Goal: Task Accomplishment & Management: Use online tool/utility

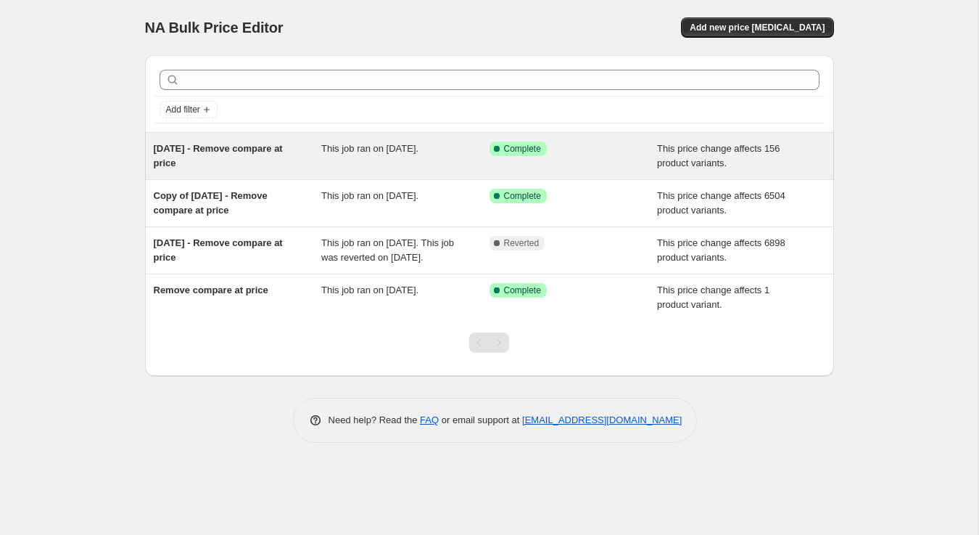
click at [191, 155] on div "29 September - Remove compare at price" at bounding box center [238, 155] width 168 height 29
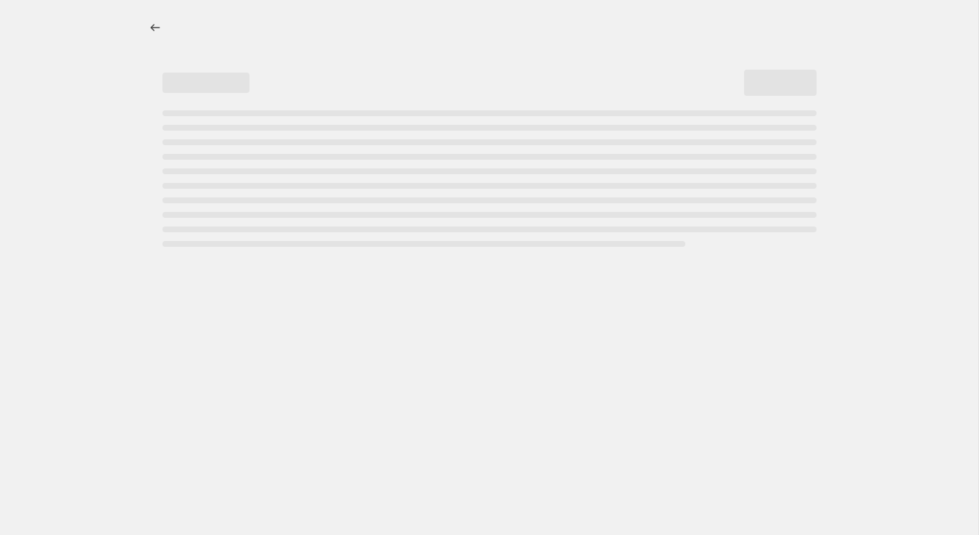
select select "no_change"
select select "remove"
select select "collection"
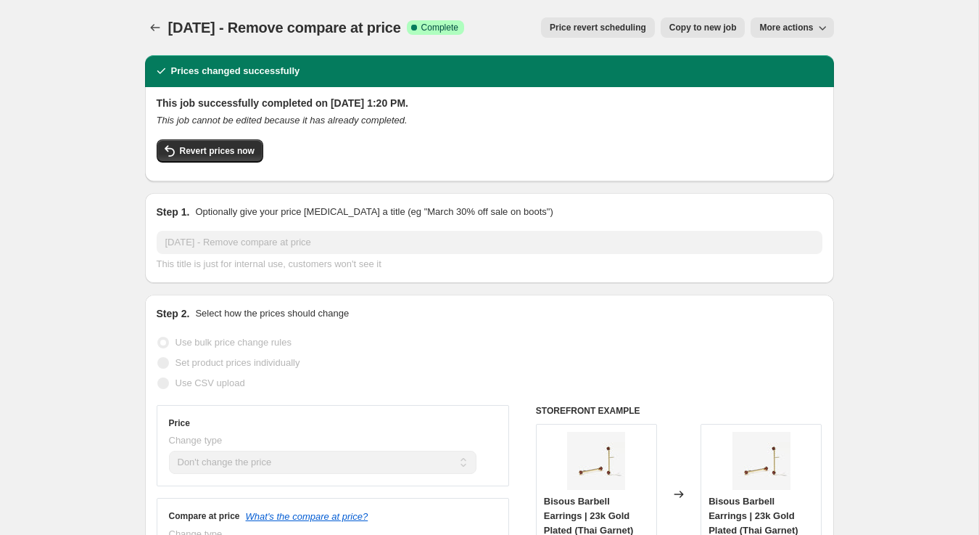
click at [713, 22] on span "Copy to new job" at bounding box center [703, 28] width 67 height 12
select select "no_change"
select select "remove"
select select "collection"
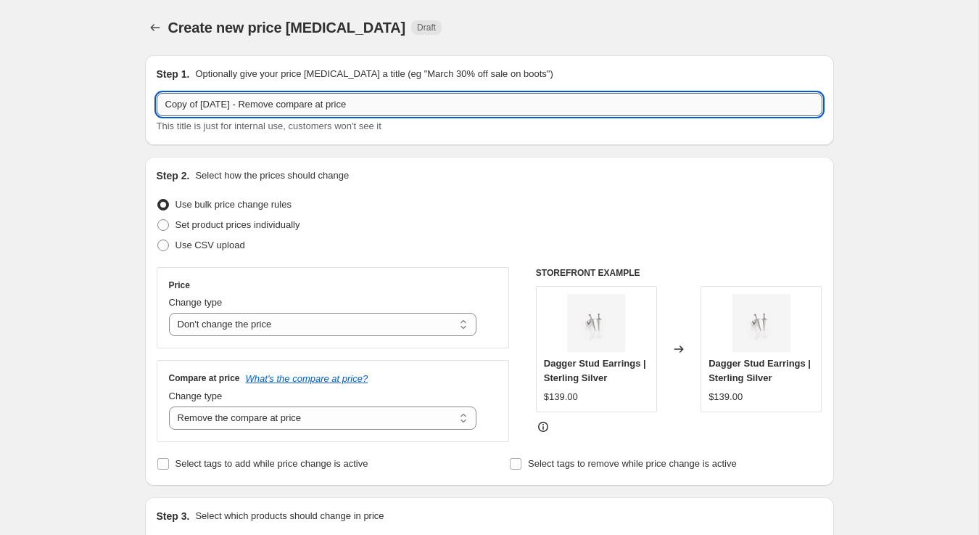
drag, startPoint x: 265, startPoint y: 103, endPoint x: 160, endPoint y: 104, distance: 105.2
click at [160, 104] on input "Copy of 29 September - Remove compare at price" at bounding box center [490, 104] width 666 height 23
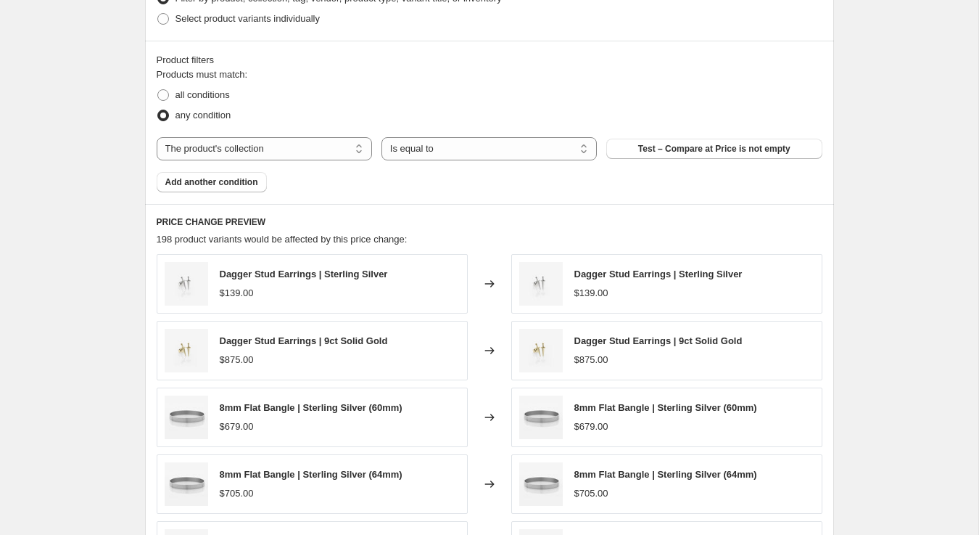
scroll to position [585, 0]
type input "3 October 2025 - Remove compare at price"
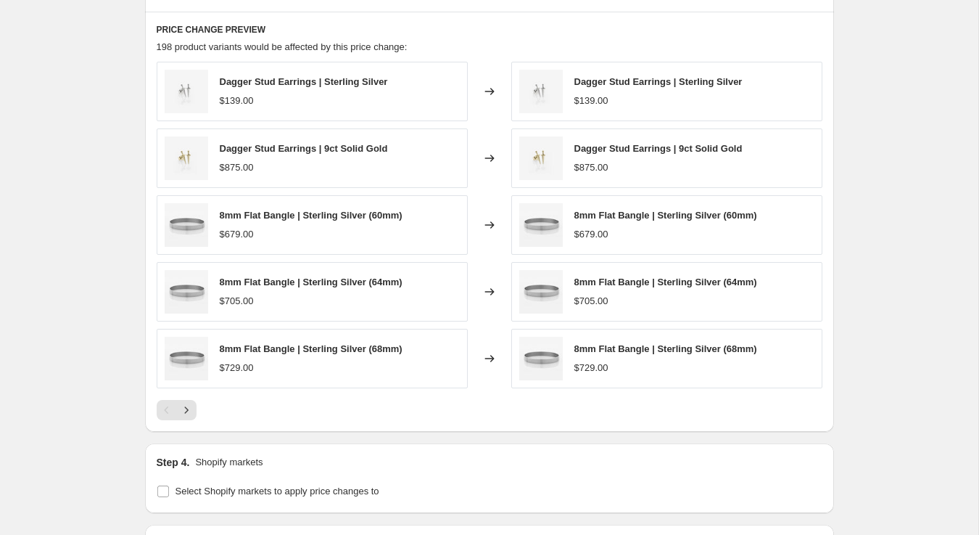
scroll to position [790, 0]
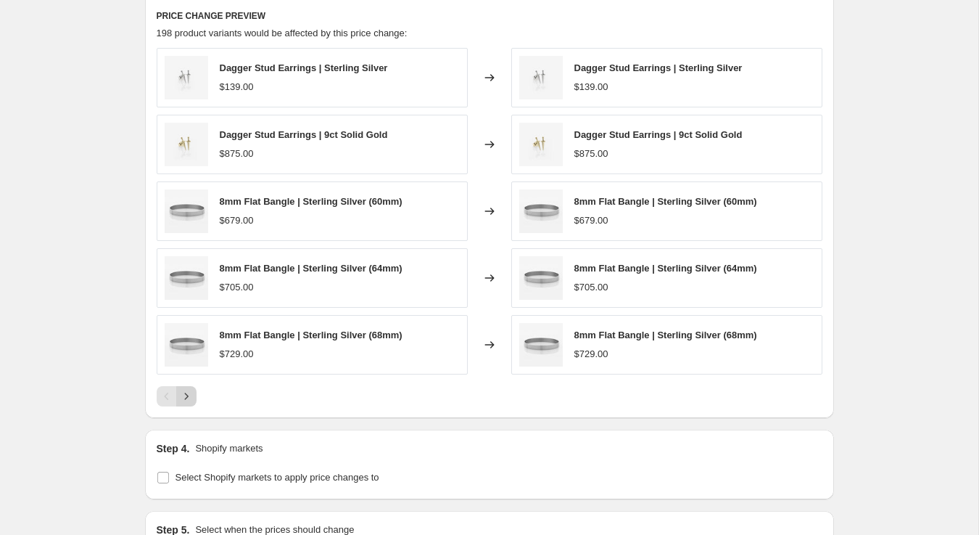
click at [184, 398] on icon "Next" at bounding box center [186, 396] width 15 height 15
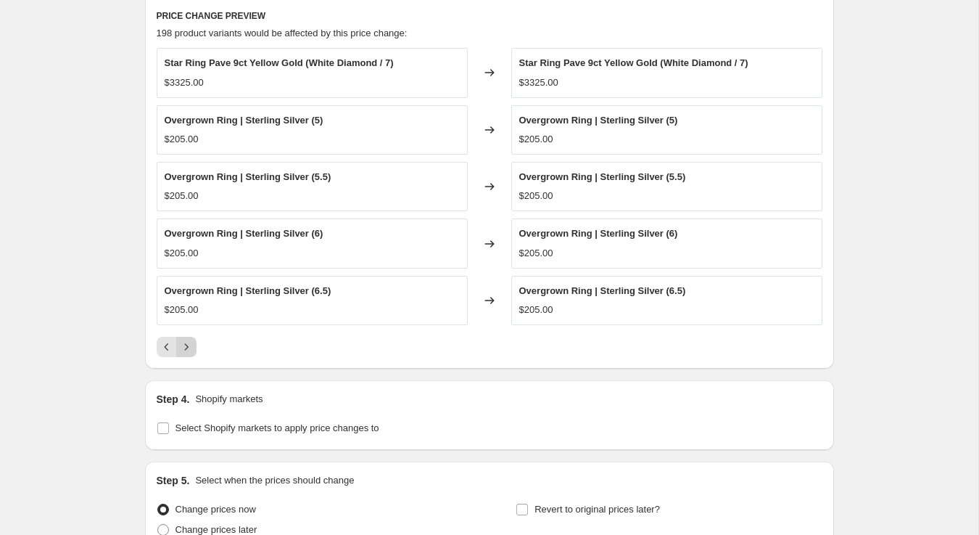
click at [187, 348] on icon "Next" at bounding box center [186, 346] width 15 height 15
click at [189, 347] on icon "Next" at bounding box center [186, 346] width 15 height 15
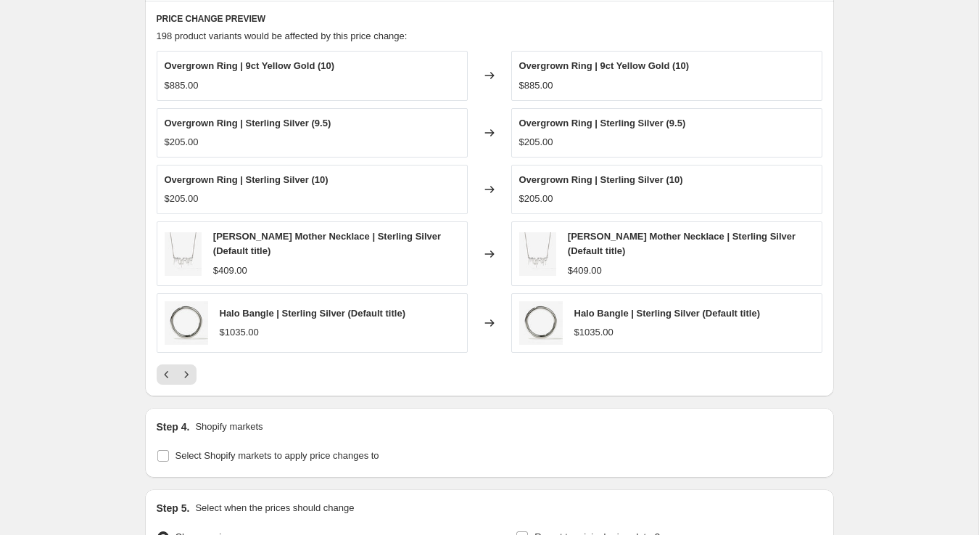
scroll to position [788, 0]
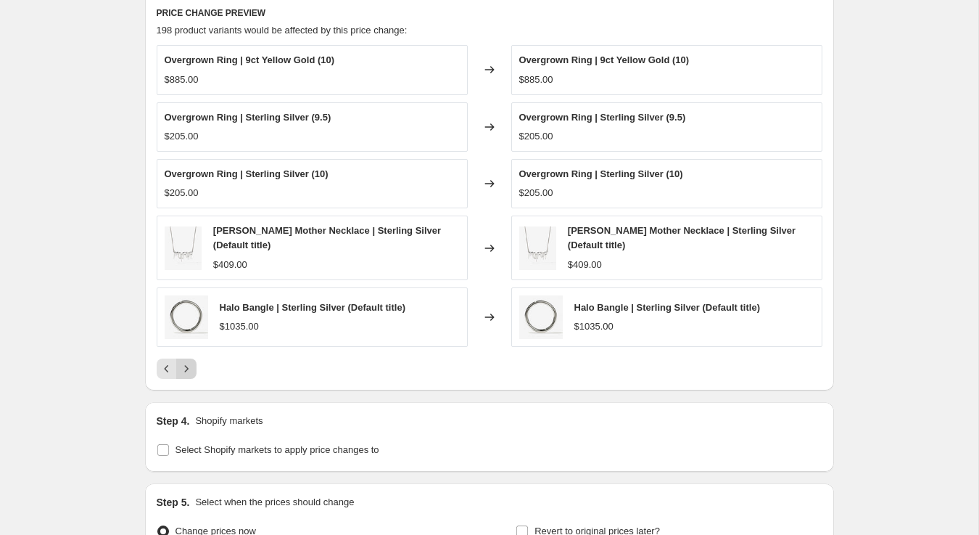
click at [188, 362] on icon "Next" at bounding box center [186, 368] width 15 height 15
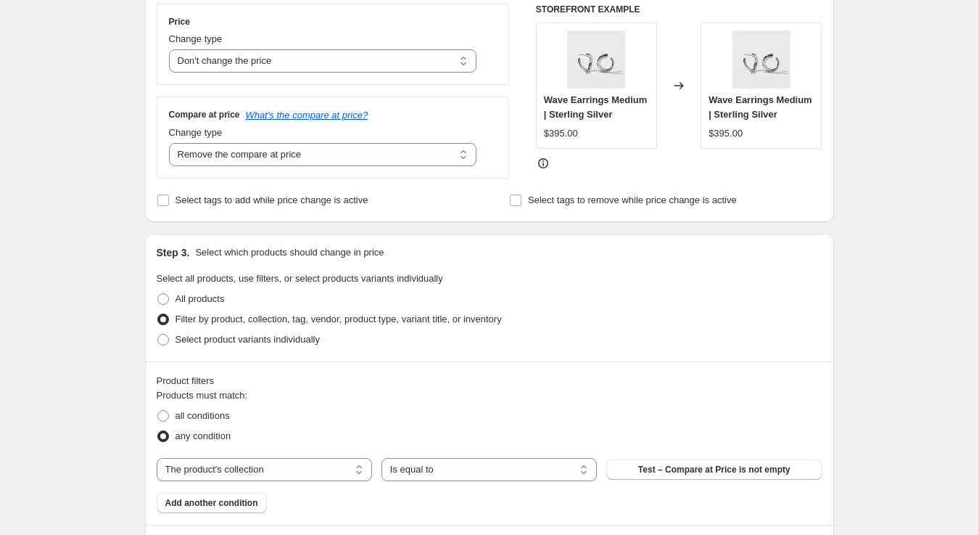
scroll to position [0, 0]
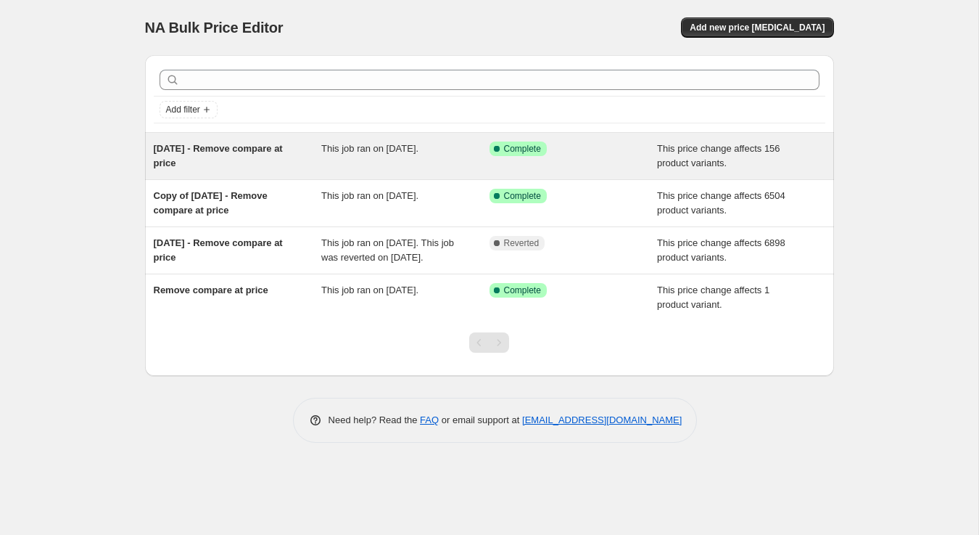
click at [186, 160] on span "29 September - Remove compare at price" at bounding box center [218, 155] width 129 height 25
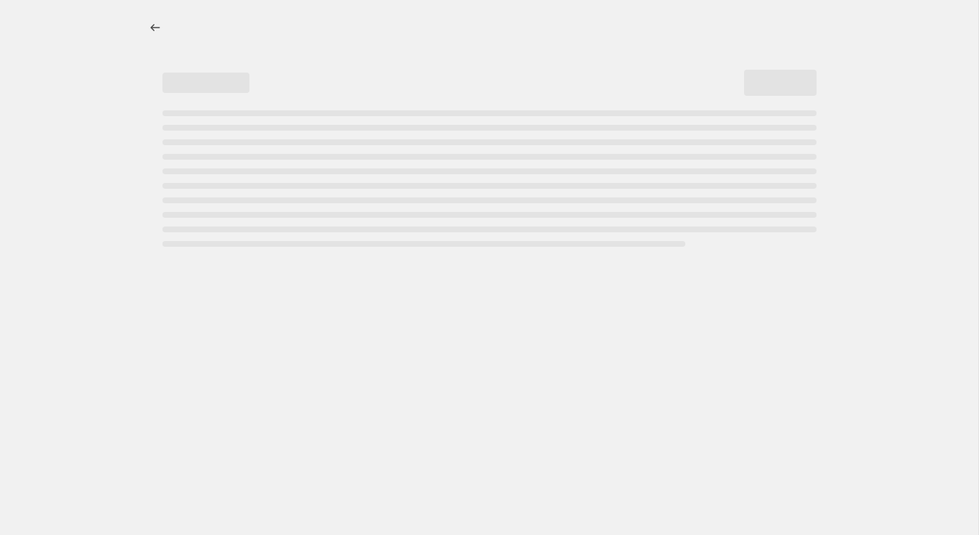
select select "no_change"
select select "remove"
select select "collection"
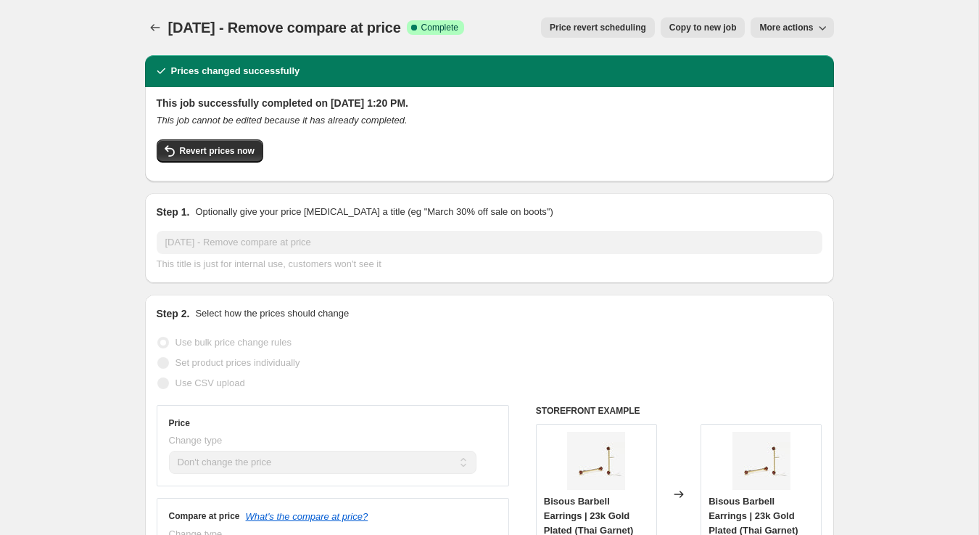
click at [708, 24] on span "Copy to new job" at bounding box center [703, 28] width 67 height 12
select select "no_change"
select select "remove"
select select "collection"
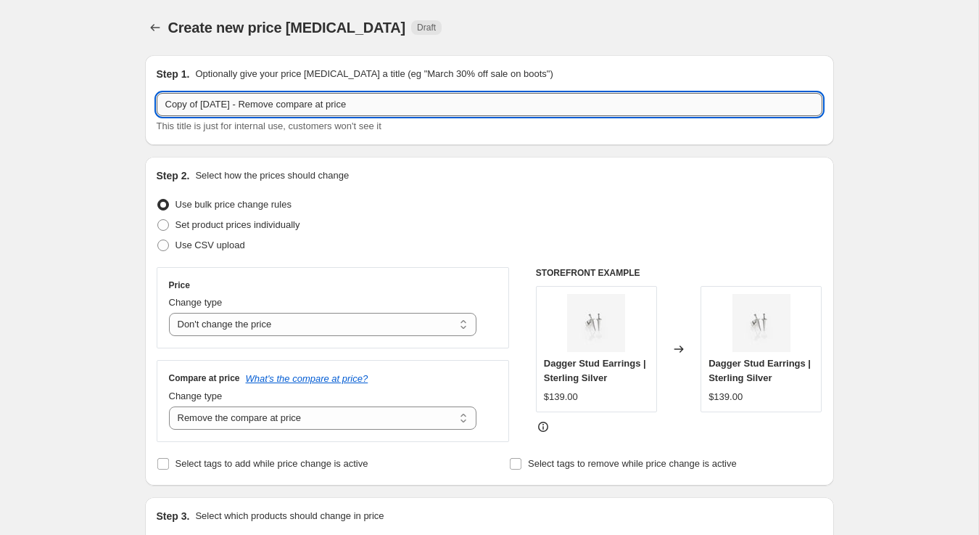
drag, startPoint x: 265, startPoint y: 103, endPoint x: 161, endPoint y: 103, distance: 104.5
click at [161, 103] on input "Copy of 29 September - Remove compare at price" at bounding box center [490, 104] width 666 height 23
type input "5 October - Remove compare at price"
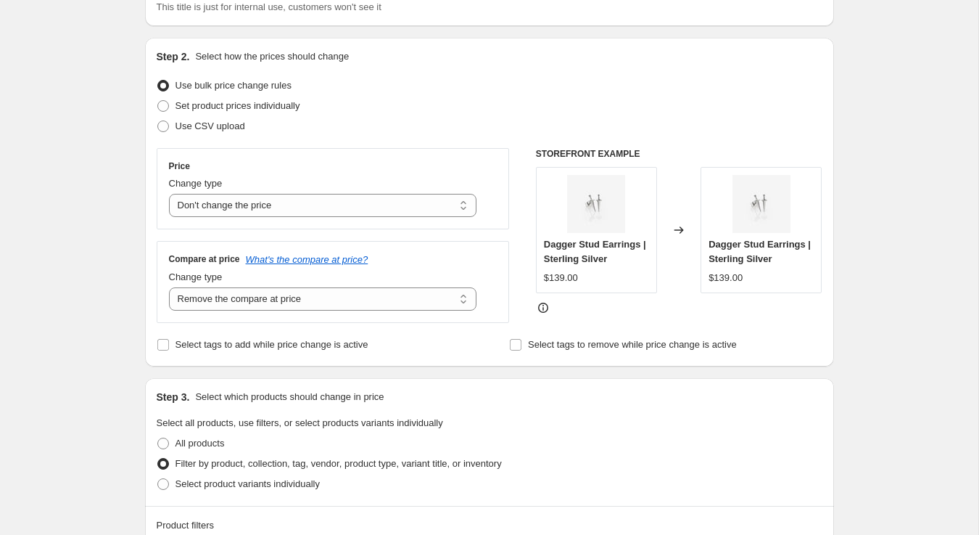
scroll to position [110, 0]
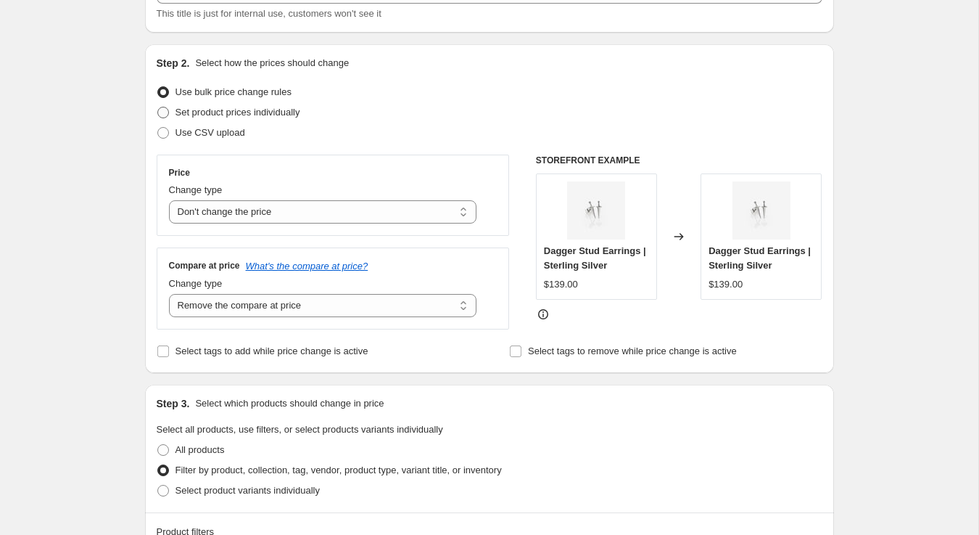
click at [163, 117] on span at bounding box center [163, 113] width 12 height 12
click at [158, 107] on input "Set product prices individually" at bounding box center [157, 107] width 1 height 1
radio input "true"
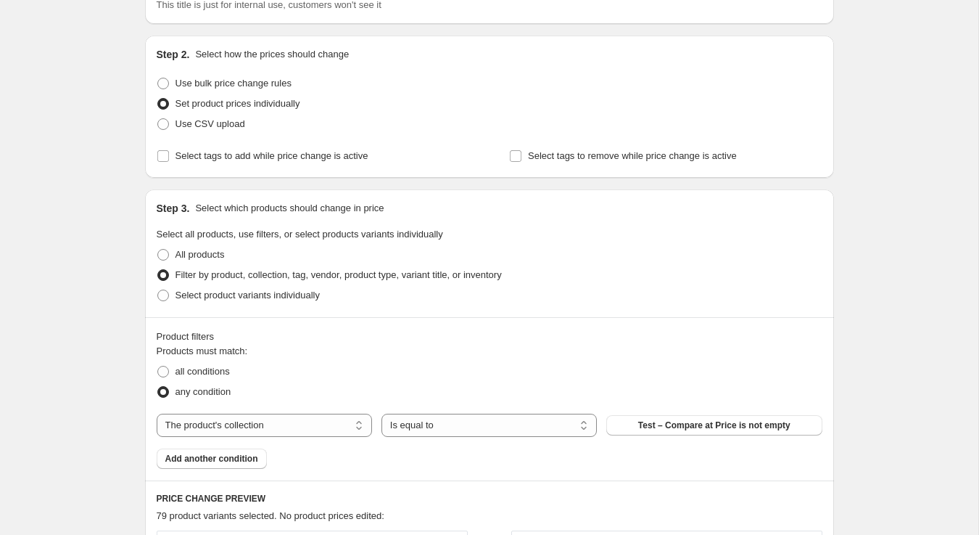
scroll to position [120, 0]
click at [160, 83] on span at bounding box center [163, 84] width 12 height 12
click at [158, 79] on input "Use bulk price change rules" at bounding box center [157, 78] width 1 height 1
radio input "true"
select select "no_change"
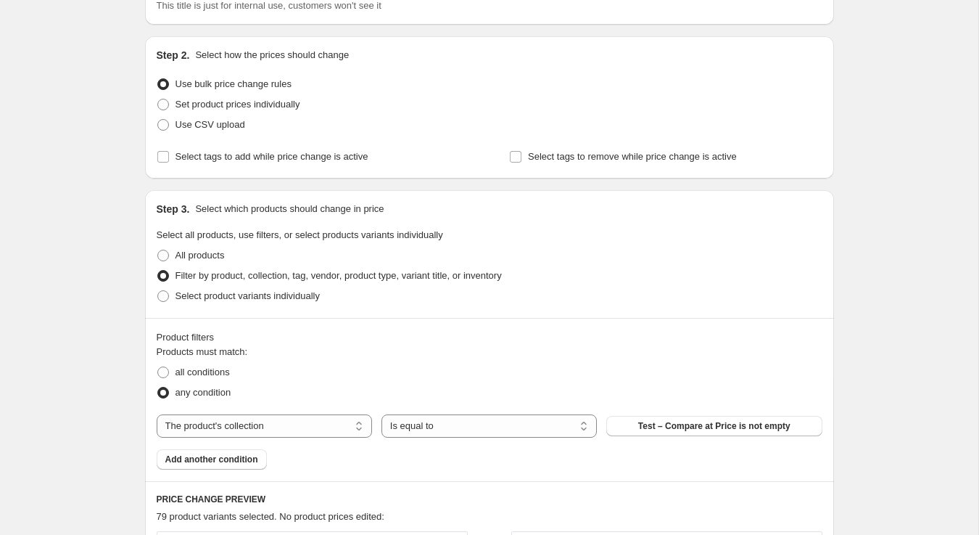
select select "remove"
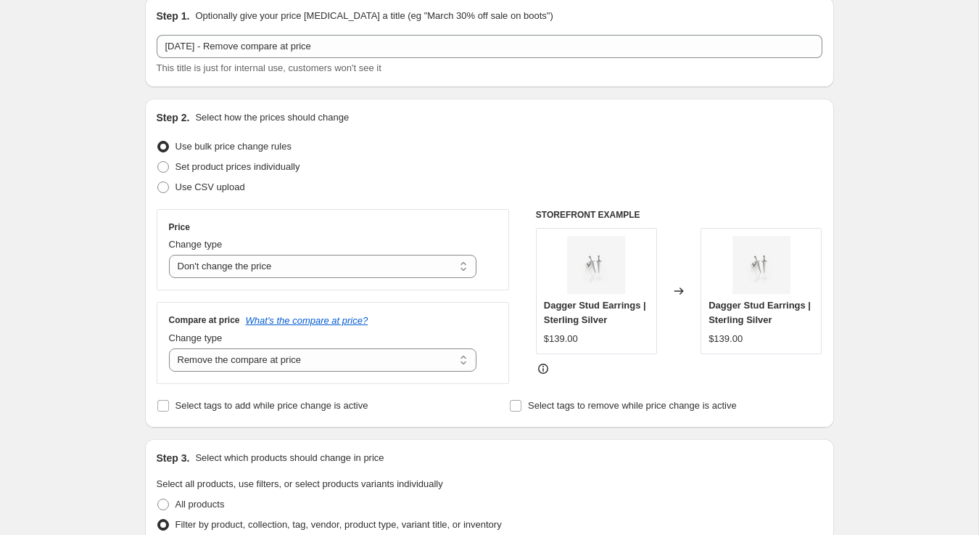
scroll to position [0, 0]
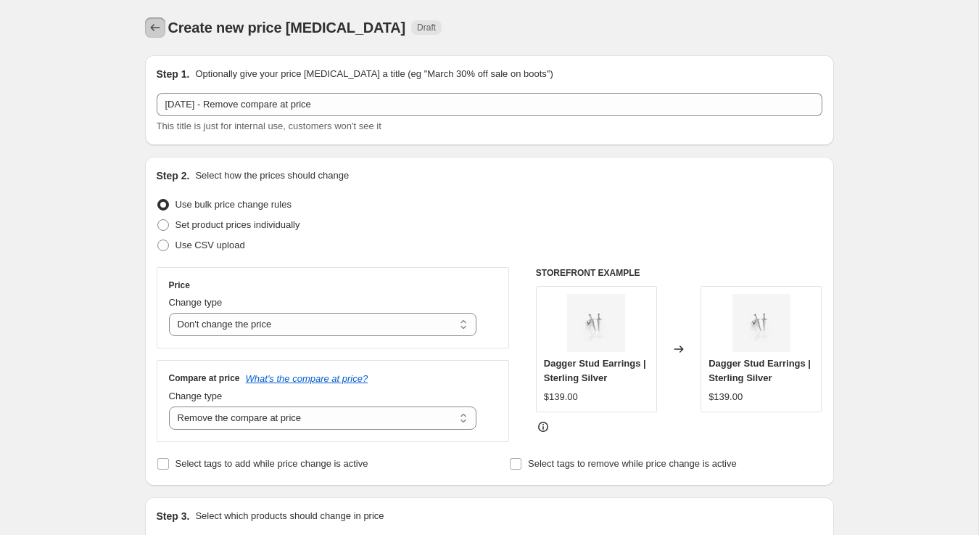
click at [159, 29] on icon "Price change jobs" at bounding box center [155, 27] width 15 height 15
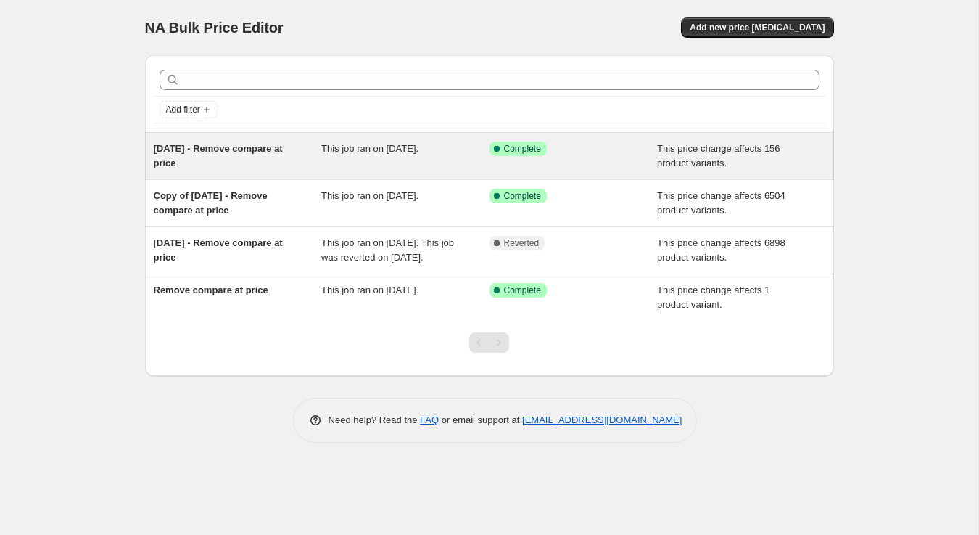
click at [187, 149] on span "29 September - Remove compare at price" at bounding box center [218, 155] width 129 height 25
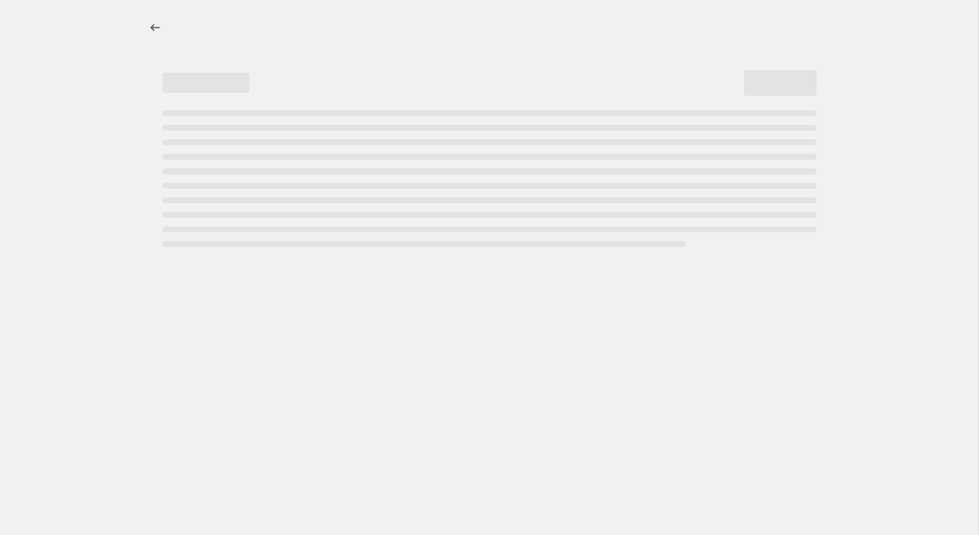
select select "no_change"
select select "remove"
select select "collection"
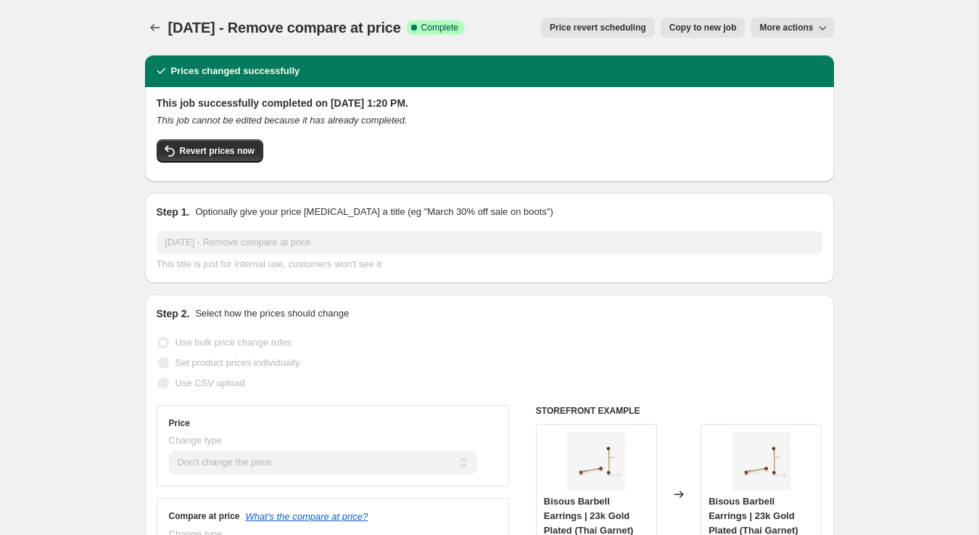
click at [700, 30] on span "Copy to new job" at bounding box center [703, 28] width 67 height 12
select select "no_change"
select select "remove"
select select "collection"
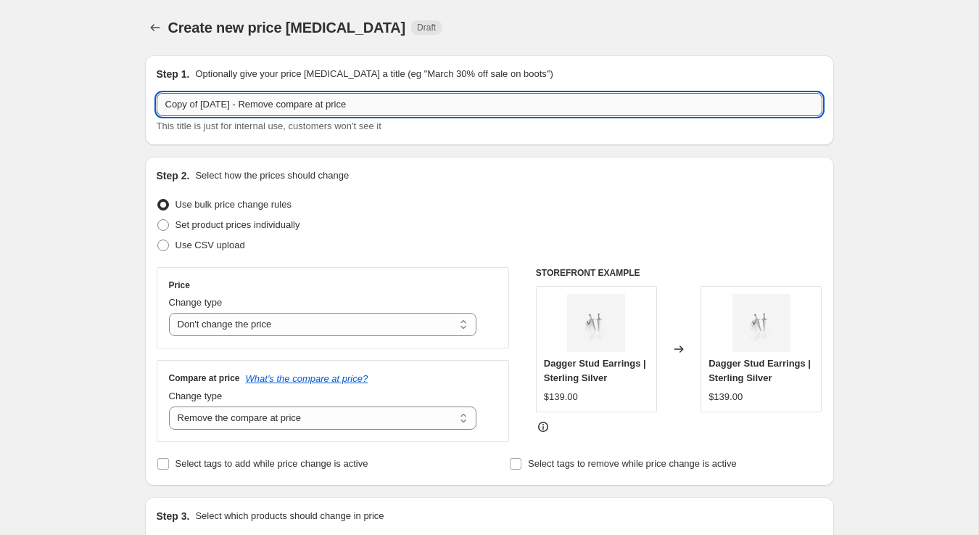
drag, startPoint x: 266, startPoint y: 104, endPoint x: 159, endPoint y: 104, distance: 107.4
click at [159, 104] on input "Copy of 29 September - Remove compare at price" at bounding box center [490, 104] width 666 height 23
type input "5 October - Remove compare at price"
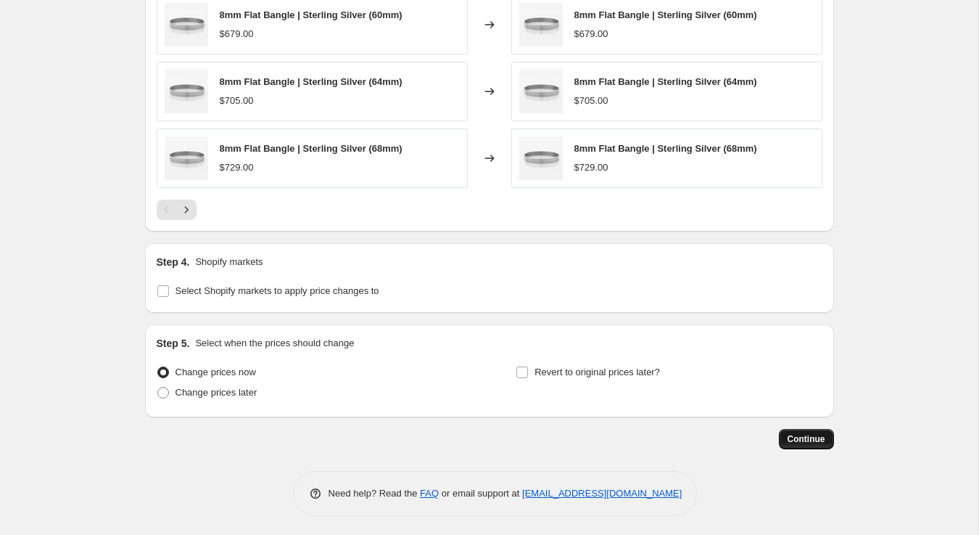
scroll to position [979, 0]
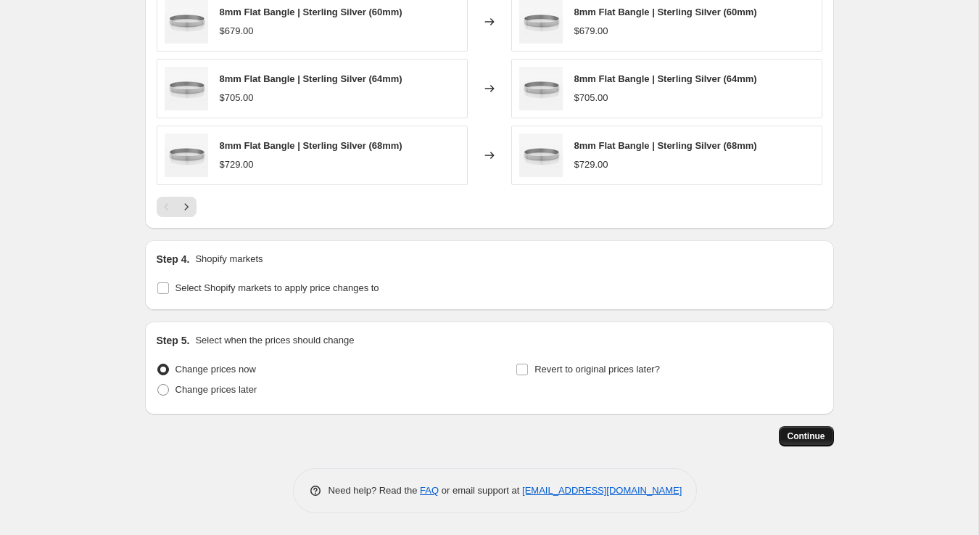
click at [815, 437] on span "Continue" at bounding box center [807, 436] width 38 height 12
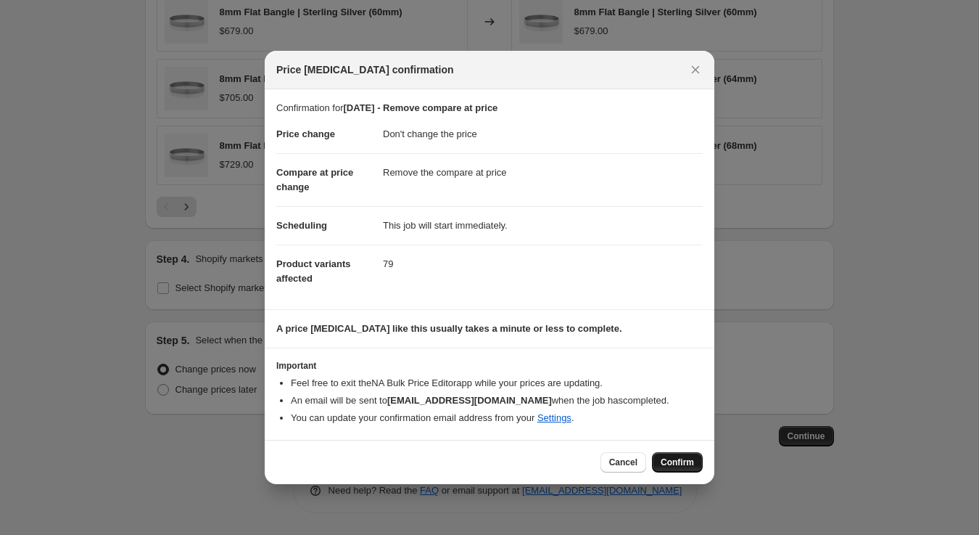
click at [684, 461] on span "Confirm" at bounding box center [677, 462] width 33 height 12
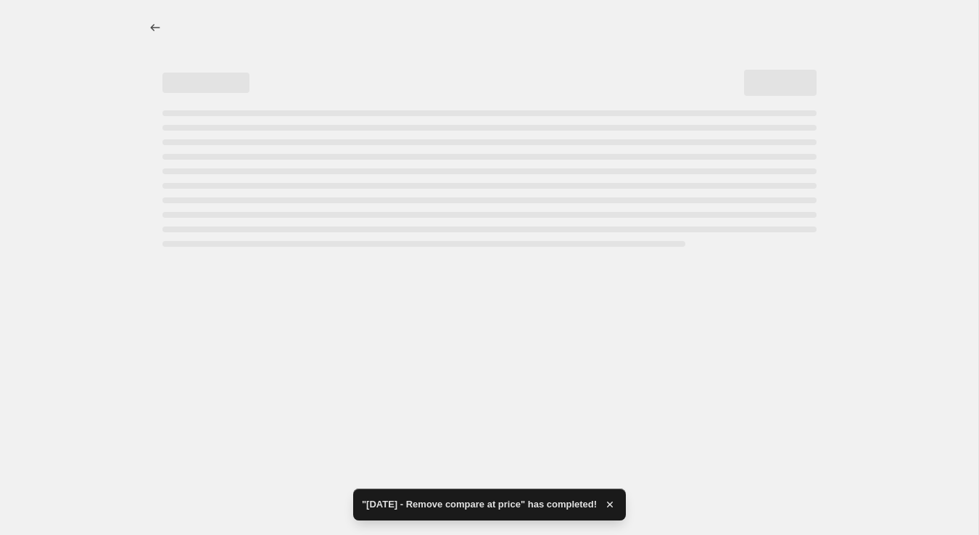
select select "no_change"
select select "remove"
select select "collection"
